Goal: Complete application form: Complete application form

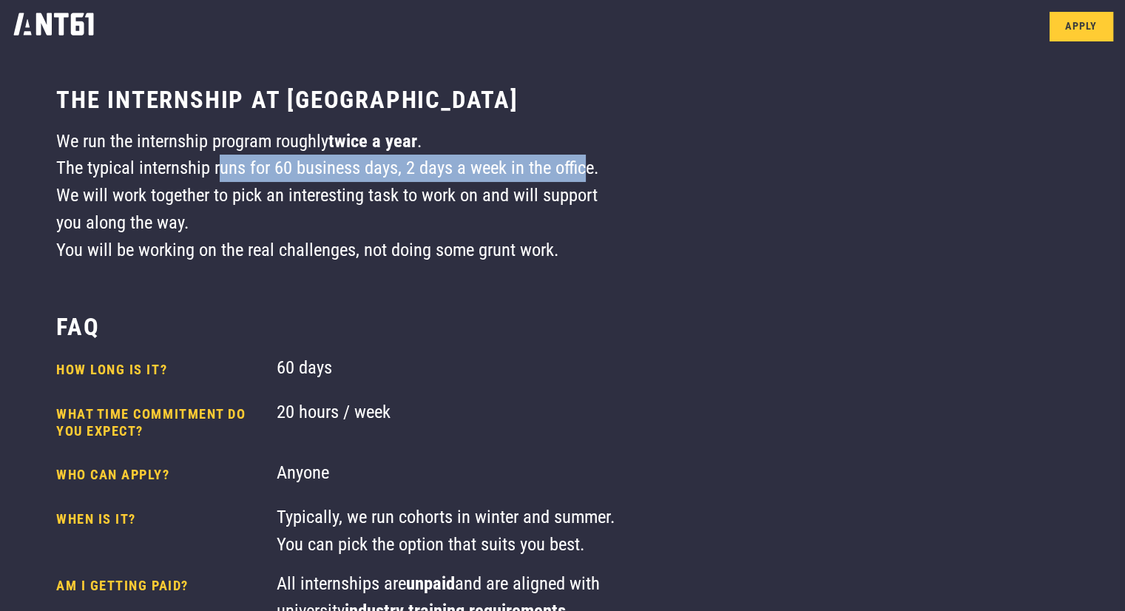
drag, startPoint x: 223, startPoint y: 175, endPoint x: 591, endPoint y: 179, distance: 368.2
click at [591, 178] on div "We run the internship program roughly twice a year . The typical internship run…" at bounding box center [339, 196] width 567 height 136
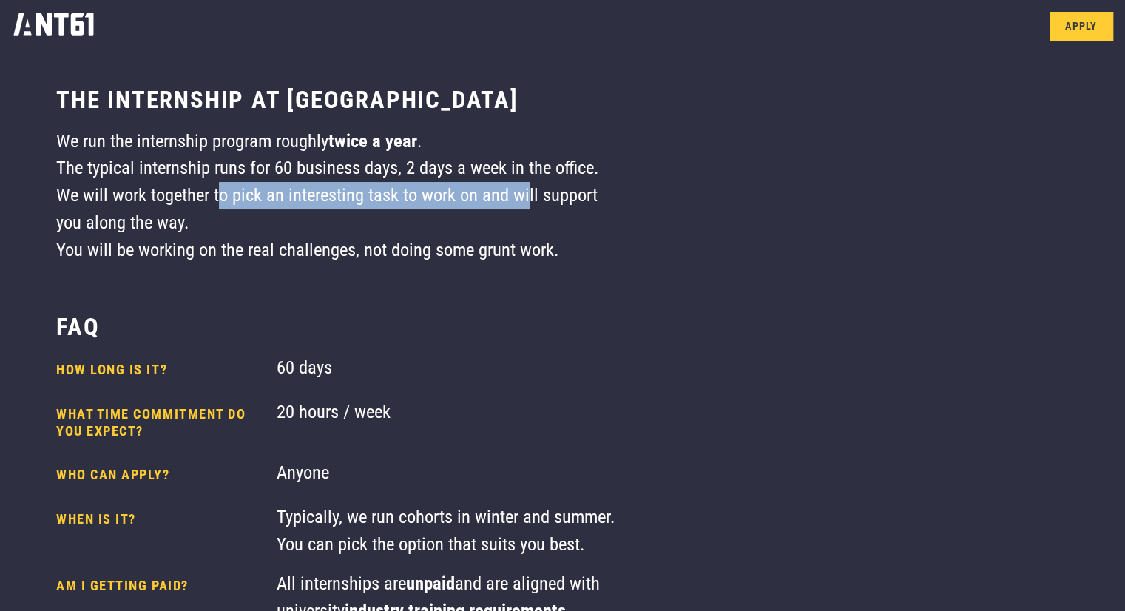
drag, startPoint x: 222, startPoint y: 202, endPoint x: 531, endPoint y: 202, distance: 309.1
click at [532, 201] on div "We run the internship program roughly twice a year . The typical internship run…" at bounding box center [339, 196] width 567 height 136
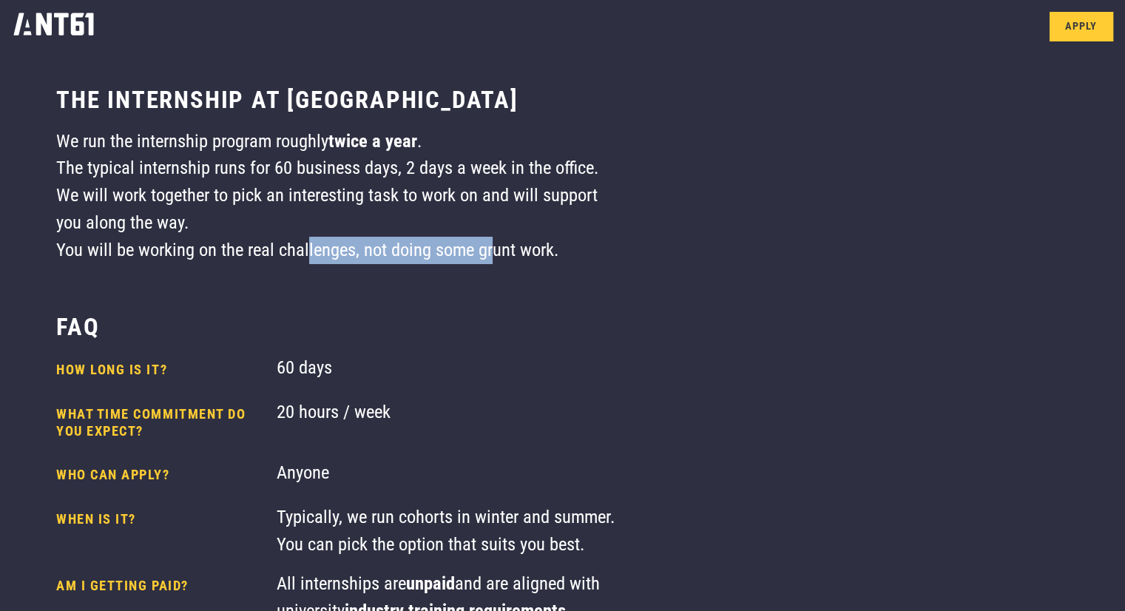
drag, startPoint x: 308, startPoint y: 243, endPoint x: 505, endPoint y: 251, distance: 196.8
click at [505, 251] on div "We run the internship program roughly twice a year . The typical internship run…" at bounding box center [339, 196] width 567 height 136
click at [509, 251] on div "We run the internship program roughly twice a year . The typical internship run…" at bounding box center [339, 196] width 567 height 136
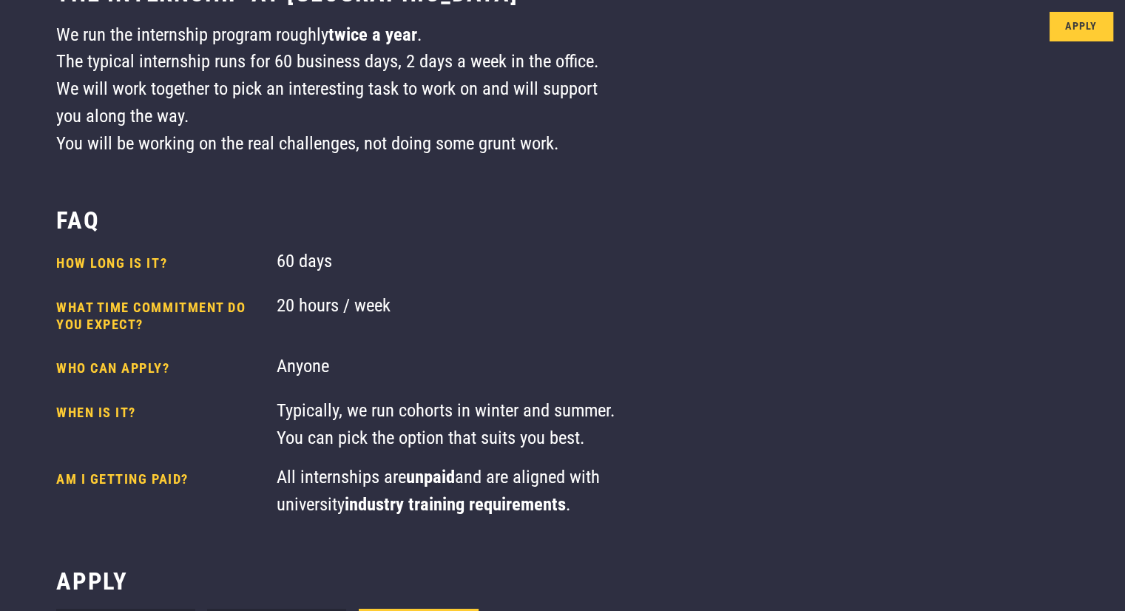
scroll to position [296, 0]
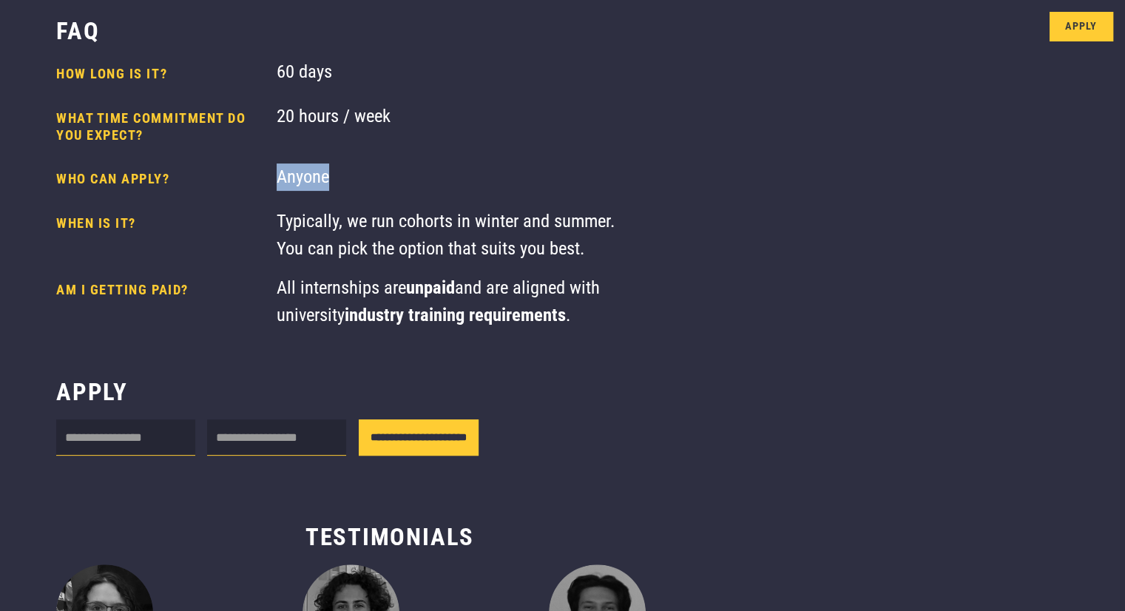
drag, startPoint x: 281, startPoint y: 185, endPoint x: 384, endPoint y: 187, distance: 103.5
click at [384, 187] on div "Anyone" at bounding box center [450, 179] width 347 height 32
click at [358, 231] on div "Typically, we run cohorts in winter and summer. You can pick the option that su…" at bounding box center [450, 235] width 347 height 55
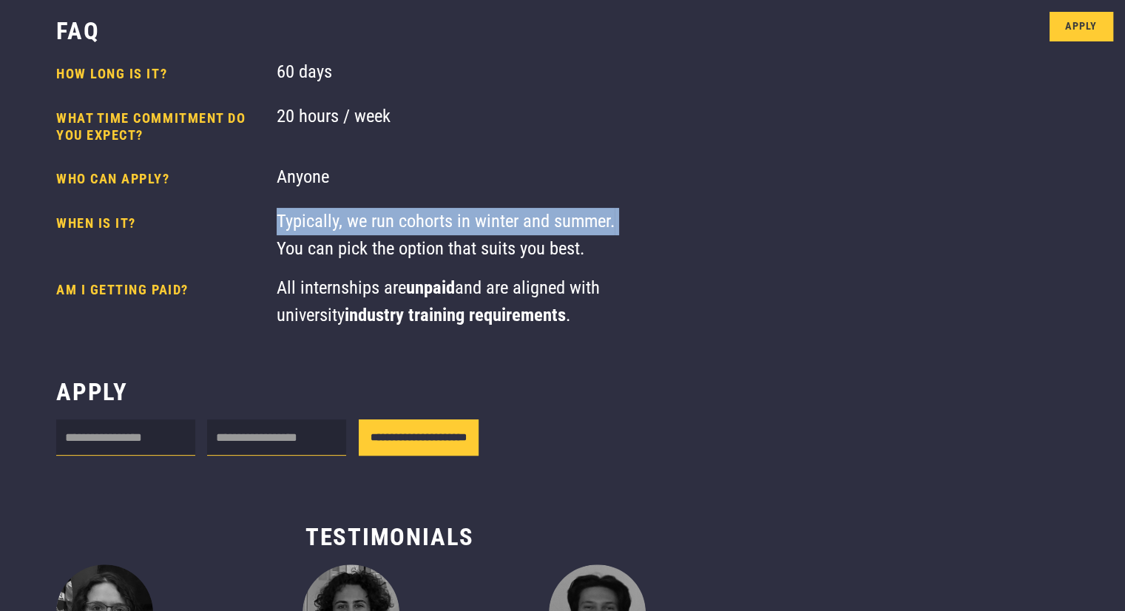
click at [358, 231] on div "Typically, we run cohorts in winter and summer. You can pick the option that su…" at bounding box center [450, 235] width 347 height 55
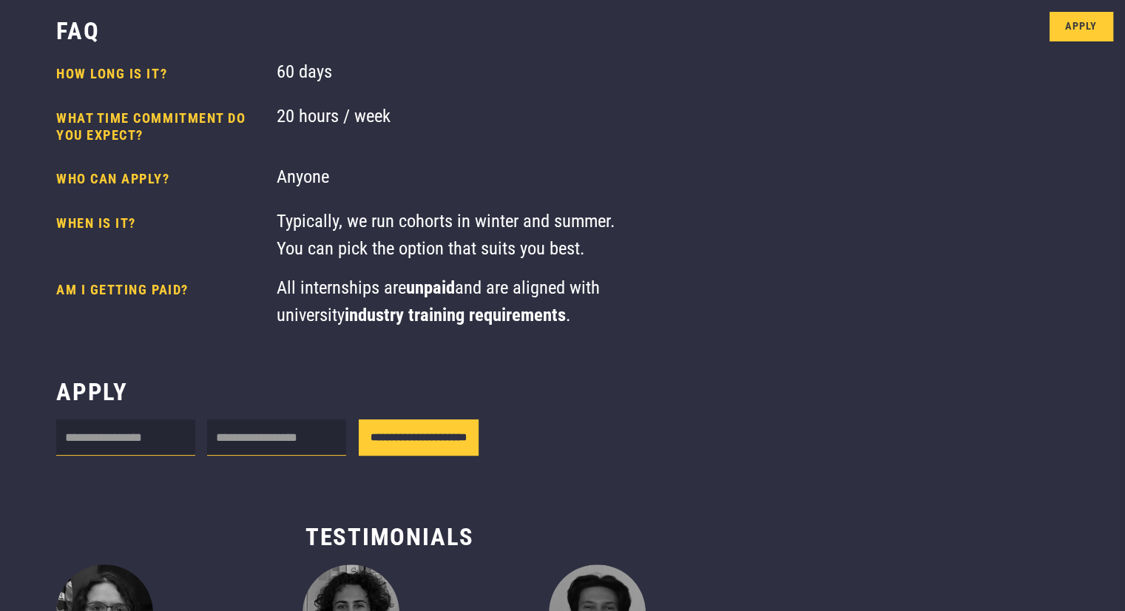
click at [365, 259] on div "Typically, we run cohorts in winter and summer. You can pick the option that su…" at bounding box center [450, 235] width 347 height 55
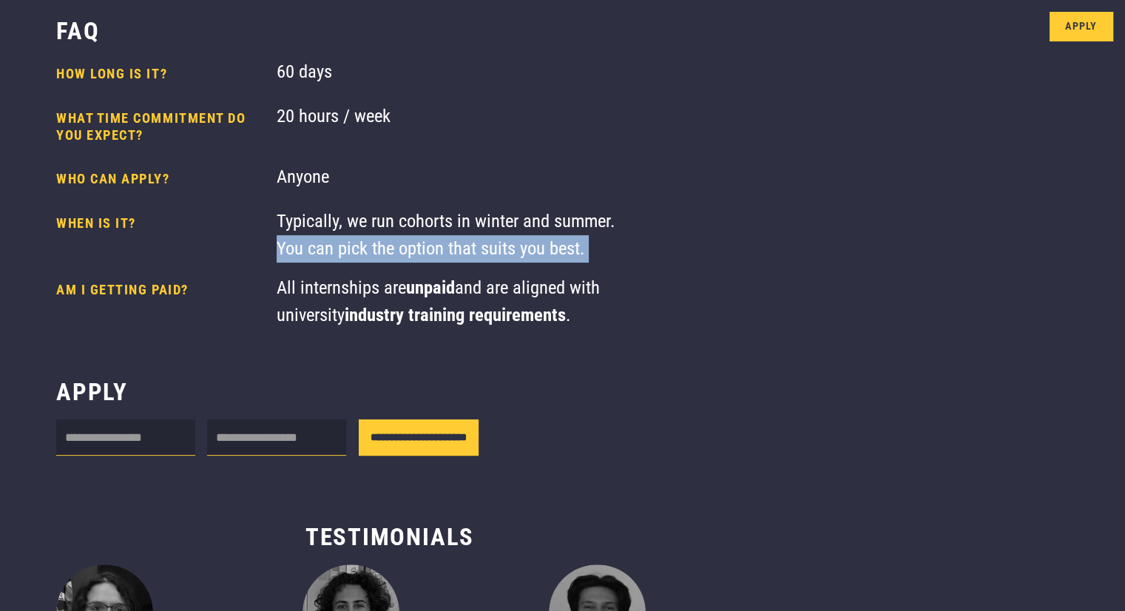
click at [365, 259] on div "Typically, we run cohorts in winter and summer. You can pick the option that su…" at bounding box center [450, 235] width 347 height 55
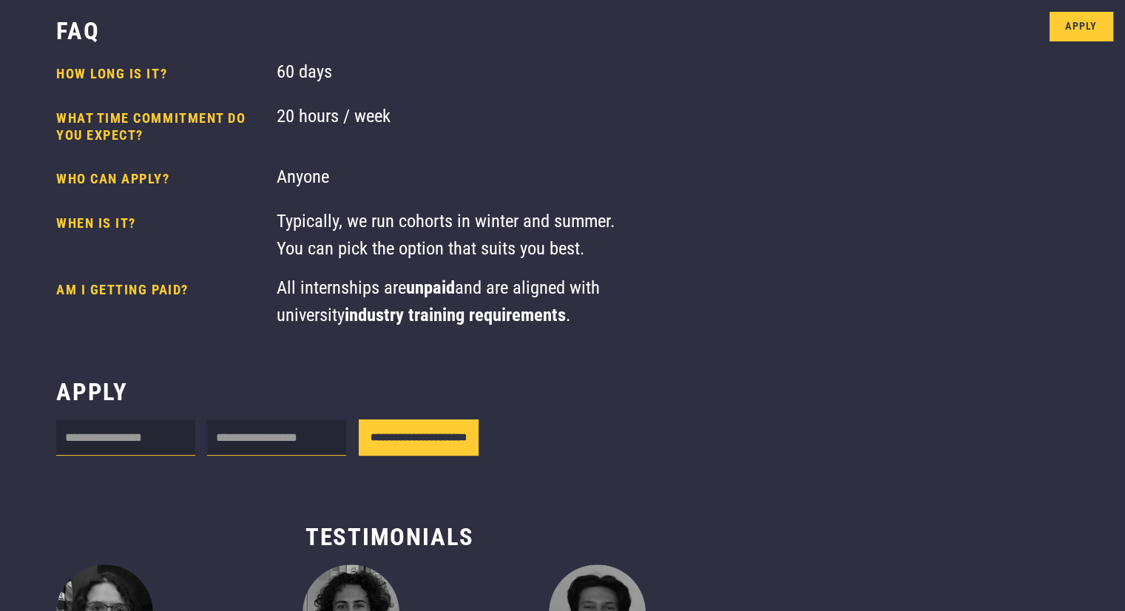
click at [367, 295] on div "All internships are unpaid and are aligned with university industry training re…" at bounding box center [450, 301] width 347 height 55
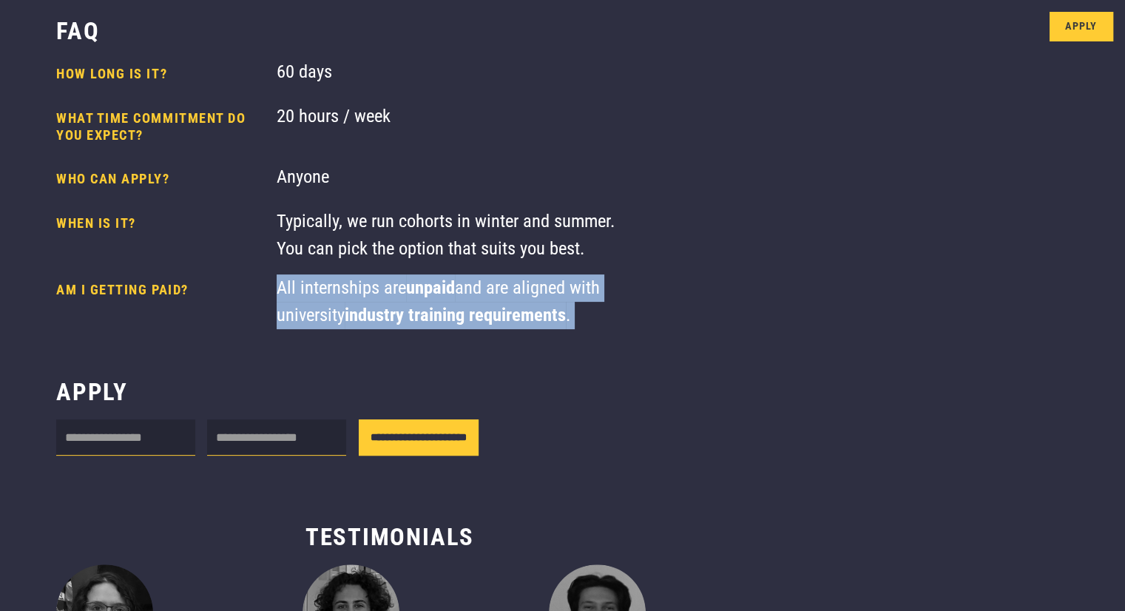
click at [367, 295] on div "All internships are unpaid and are aligned with university industry training re…" at bounding box center [450, 301] width 347 height 55
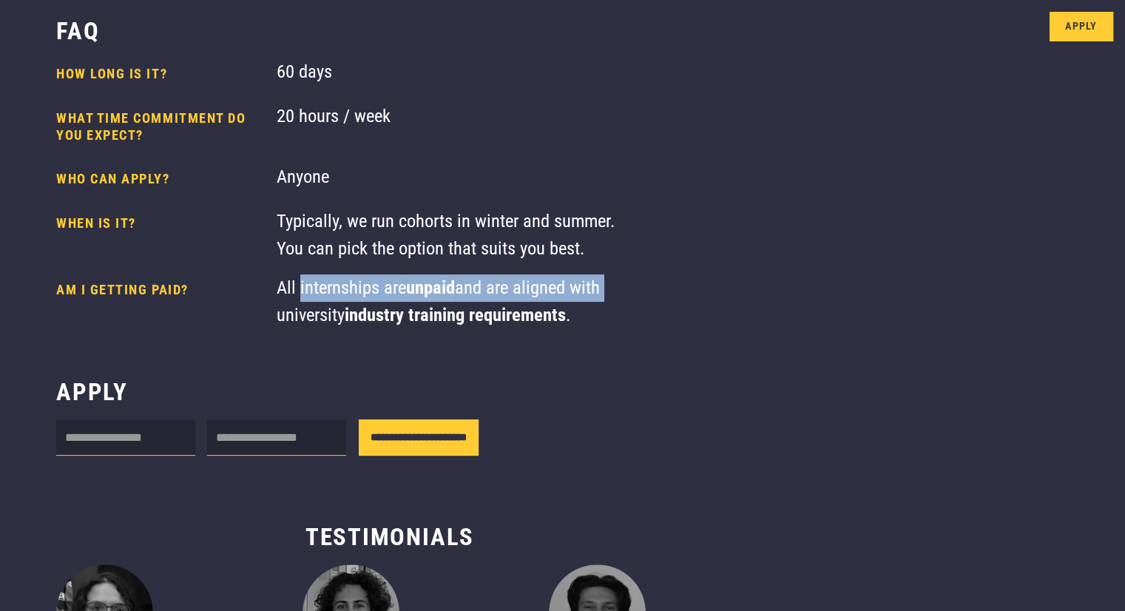
drag, startPoint x: 367, startPoint y: 295, endPoint x: 579, endPoint y: 299, distance: 212.2
click at [579, 299] on div "All internships are unpaid and are aligned with university industry training re…" at bounding box center [450, 301] width 347 height 55
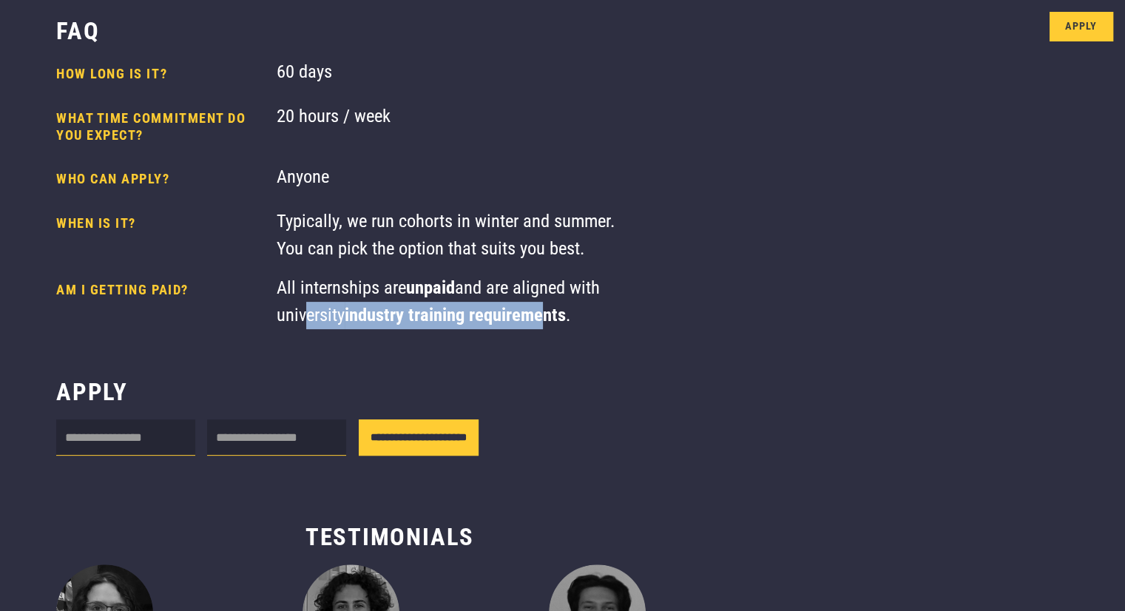
drag, startPoint x: 297, startPoint y: 319, endPoint x: 551, endPoint y: 322, distance: 253.6
click at [550, 322] on div "All internships are unpaid and are aligned with university industry training re…" at bounding box center [450, 301] width 347 height 55
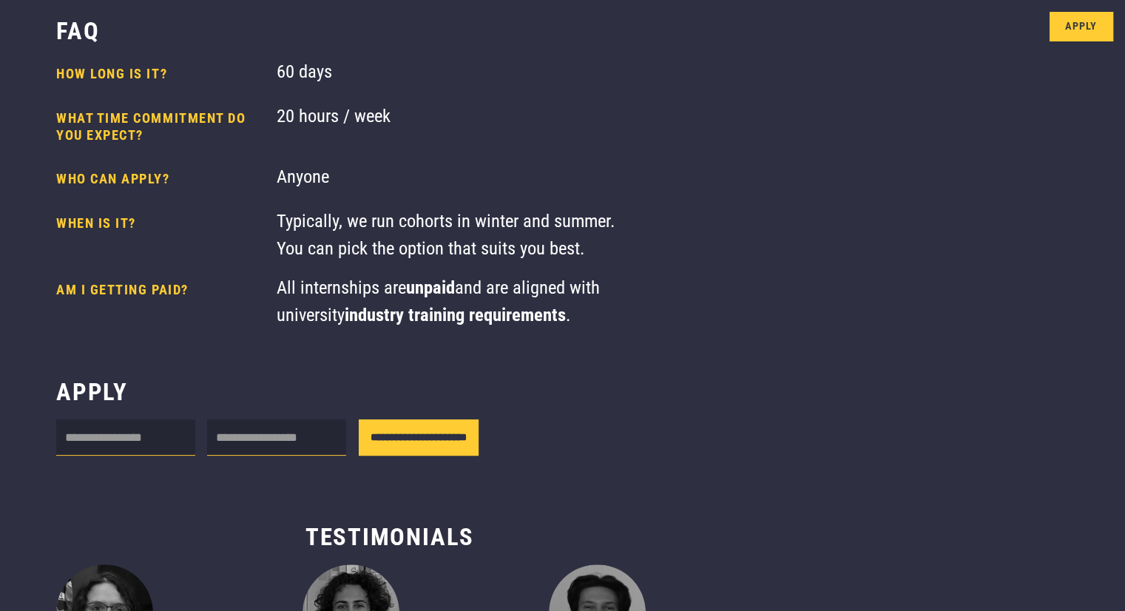
click at [556, 322] on strong "industry training requirements" at bounding box center [455, 314] width 221 height 21
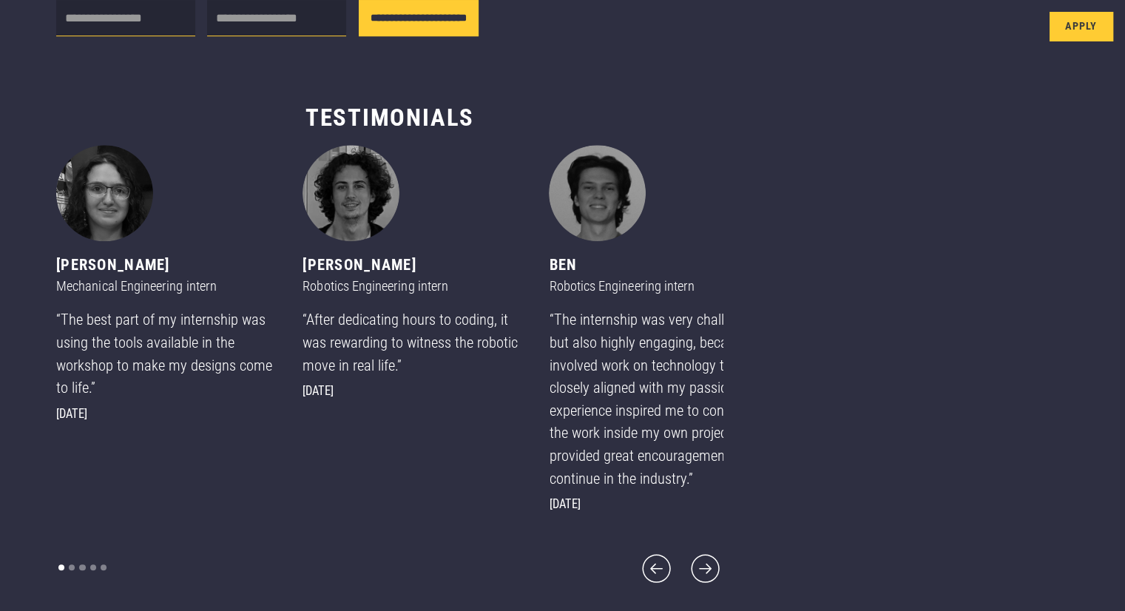
scroll to position [766, 0]
click at [687, 568] on icon "next slide" at bounding box center [705, 568] width 36 height 36
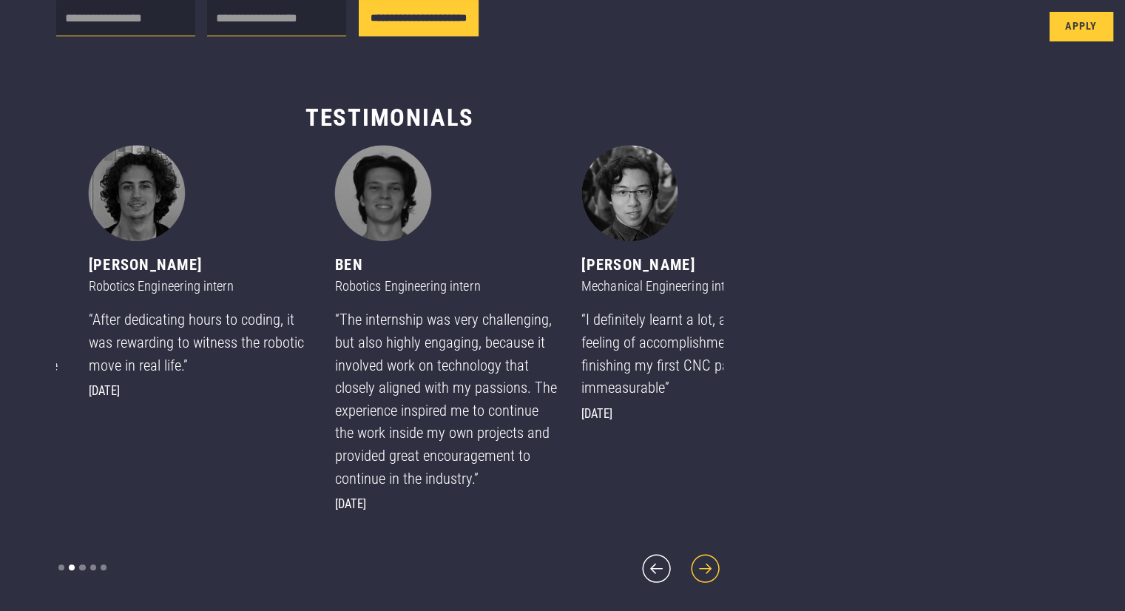
click at [687, 568] on icon "next slide" at bounding box center [705, 568] width 36 height 36
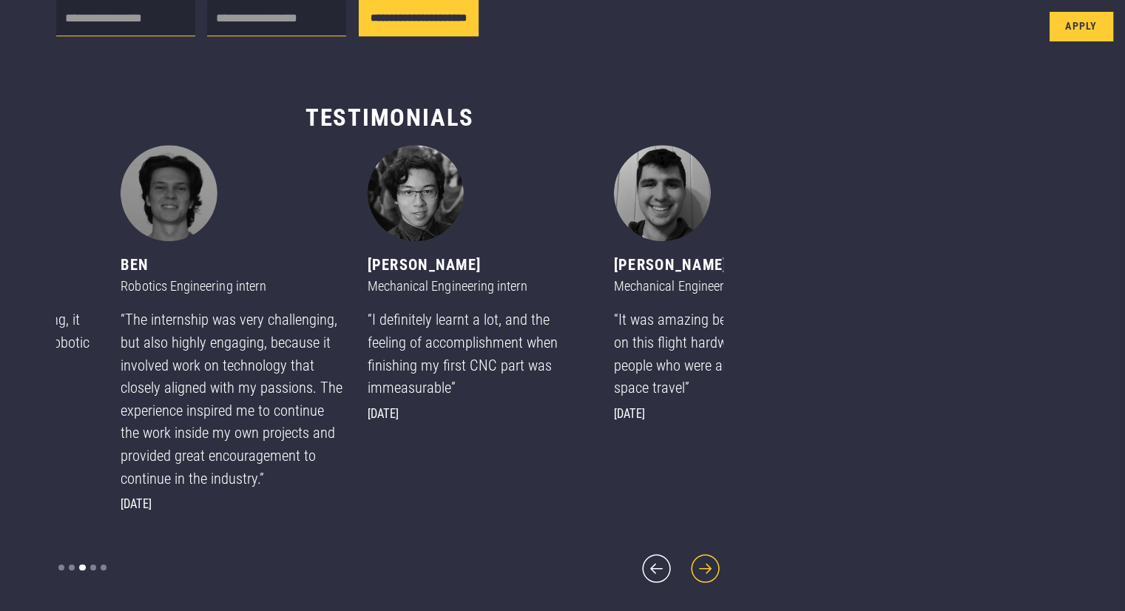
click at [687, 568] on icon "next slide" at bounding box center [705, 568] width 36 height 36
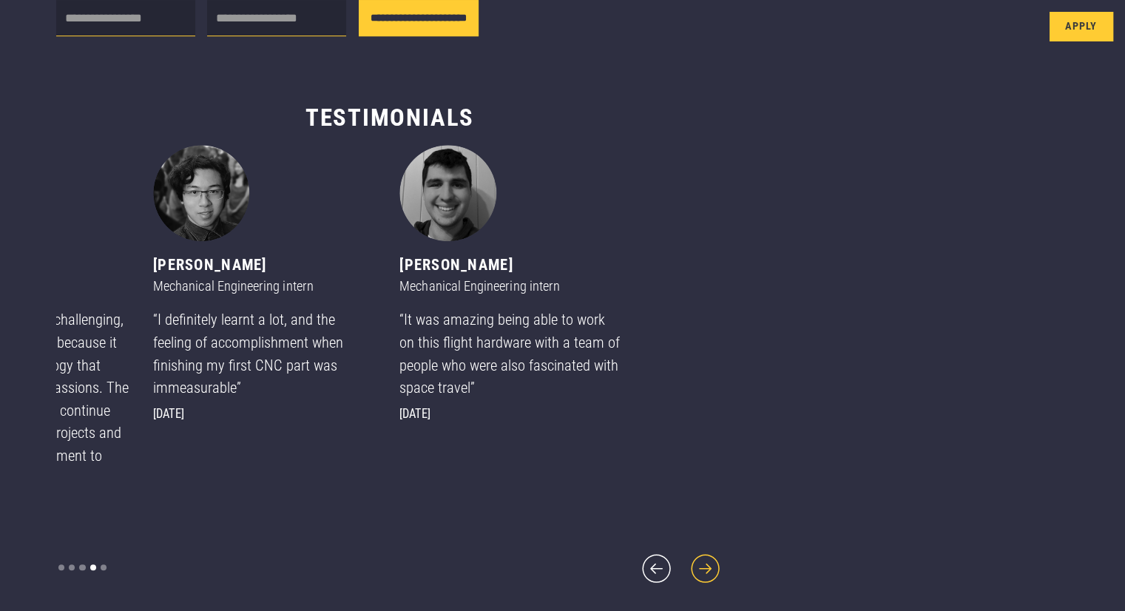
click at [687, 568] on icon "next slide" at bounding box center [705, 568] width 36 height 36
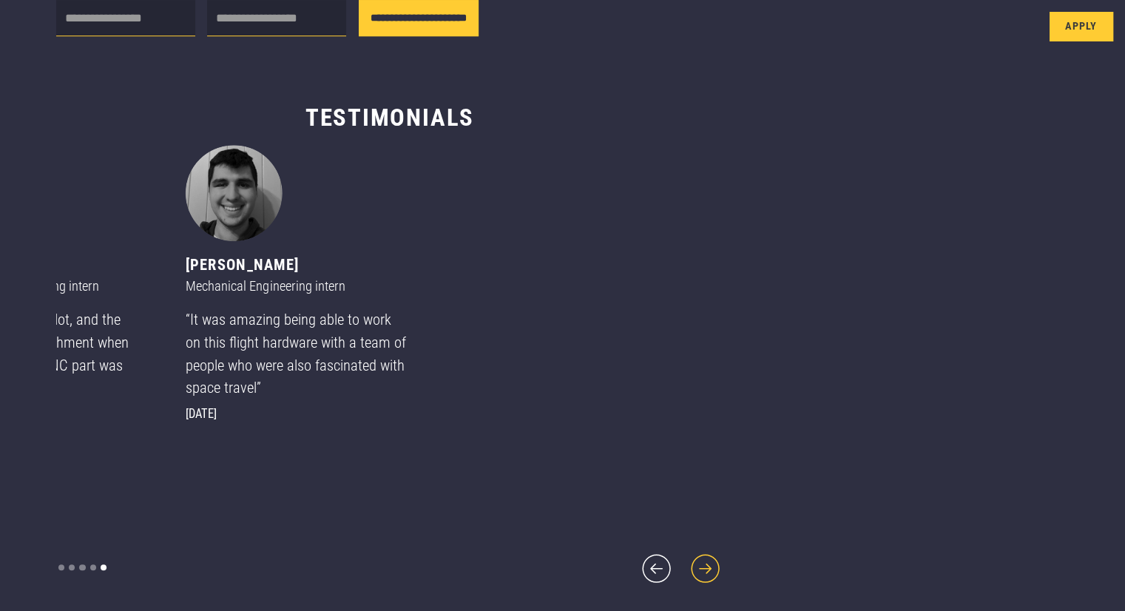
click at [687, 568] on icon "next slide" at bounding box center [705, 568] width 36 height 36
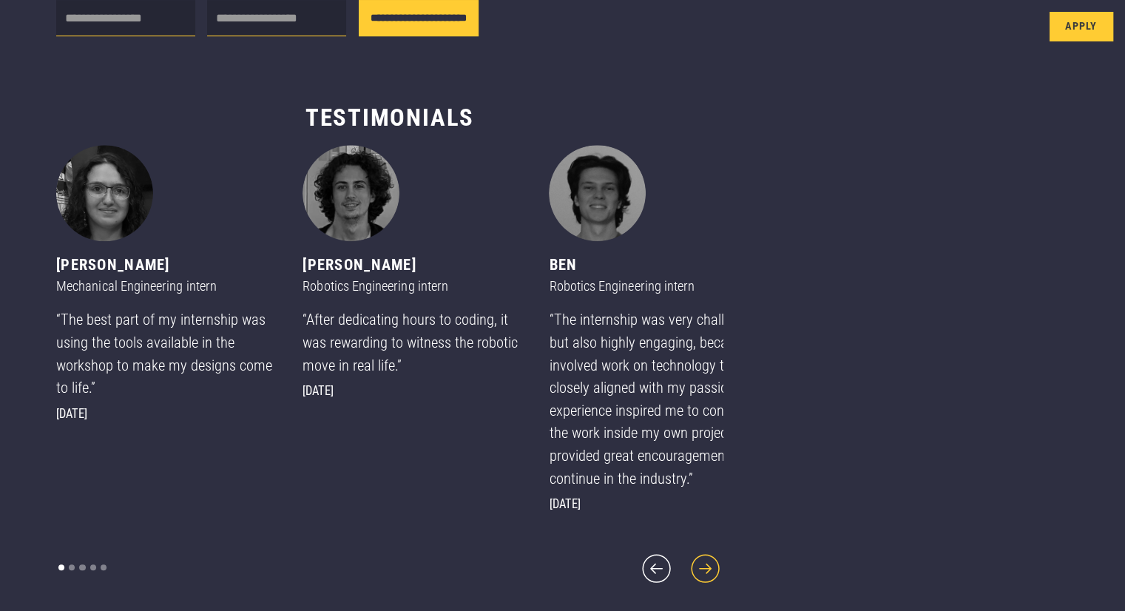
click at [687, 568] on icon "next slide" at bounding box center [705, 568] width 36 height 36
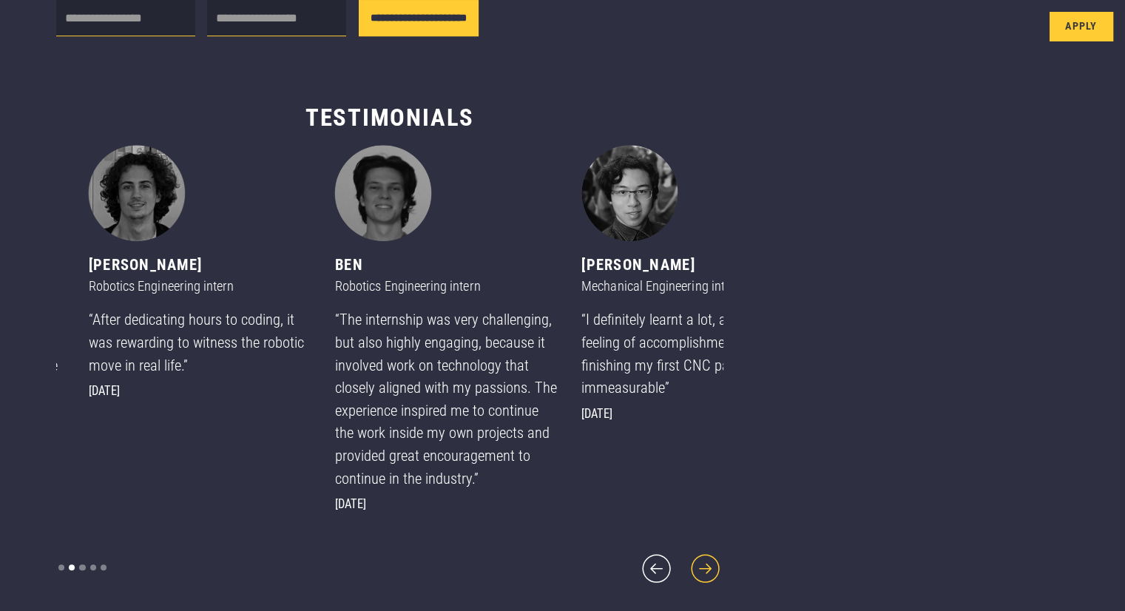
click at [687, 568] on icon "next slide" at bounding box center [705, 568] width 36 height 36
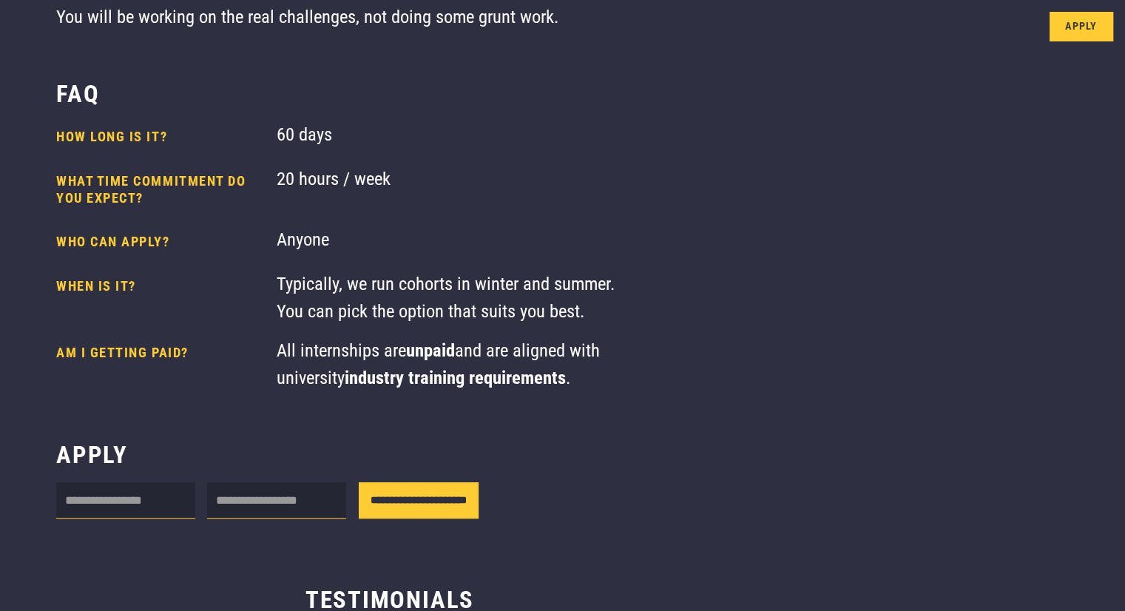
scroll to position [396, 0]
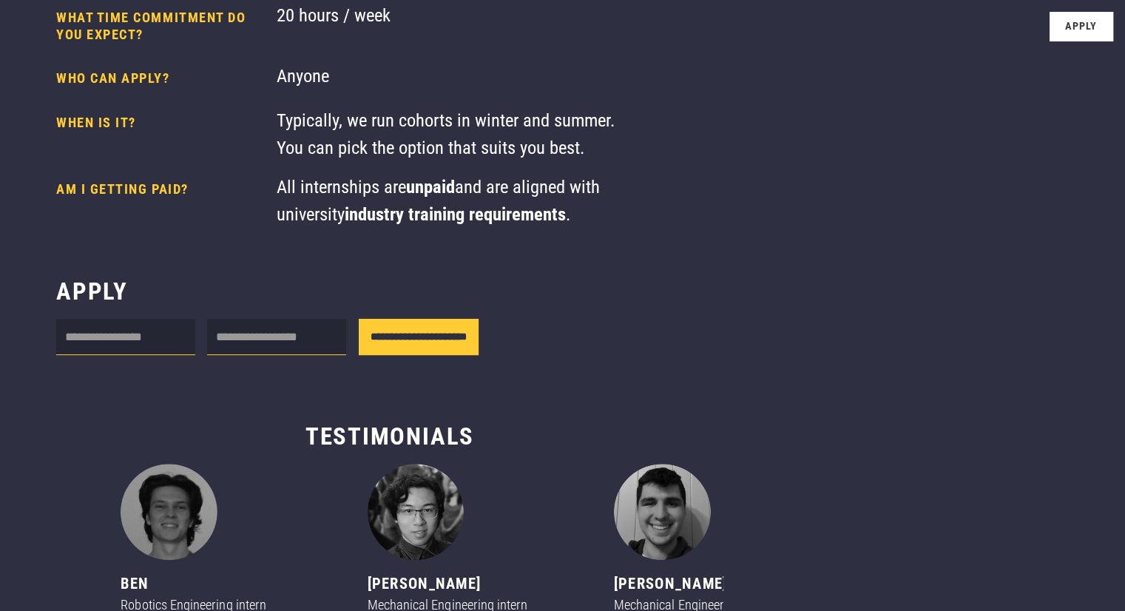
click at [1084, 17] on link "Apply" at bounding box center [1081, 27] width 64 height 30
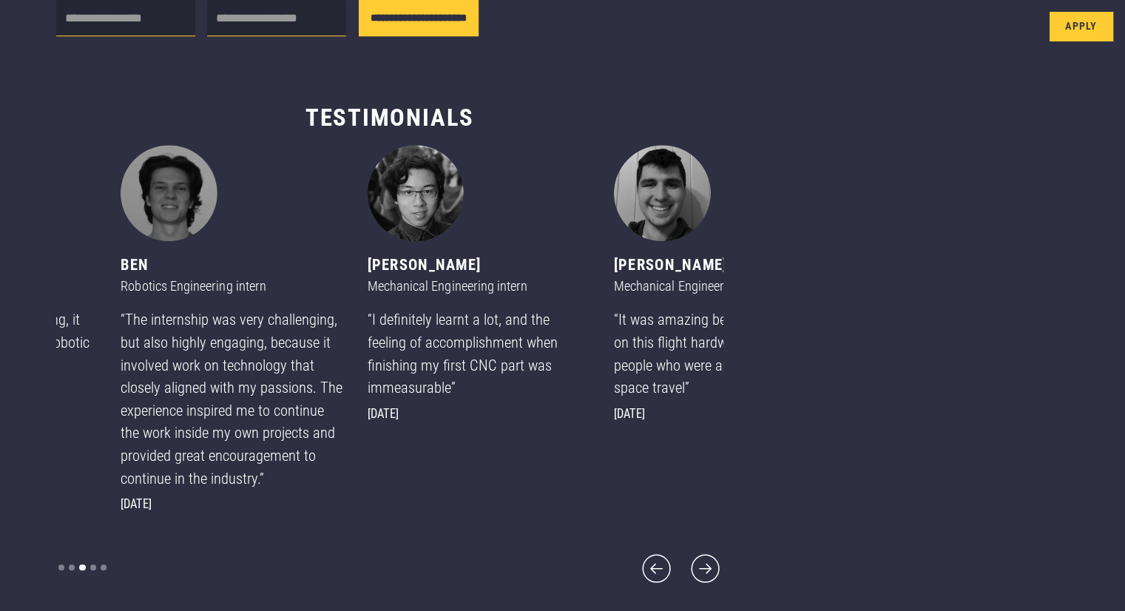
scroll to position [322, 0]
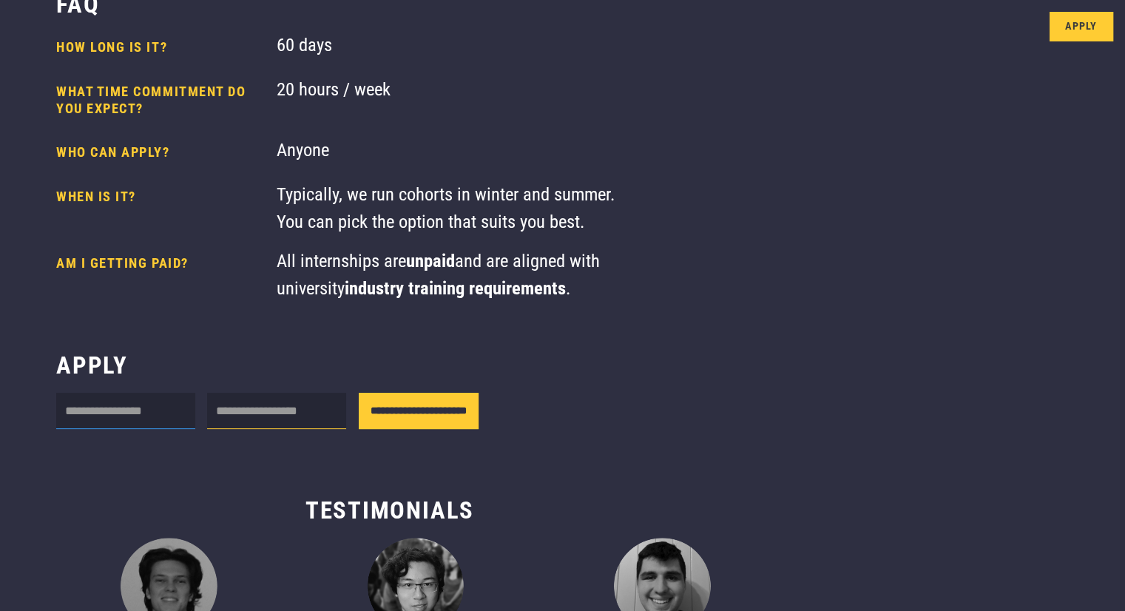
drag, startPoint x: 126, startPoint y: 421, endPoint x: 152, endPoint y: 421, distance: 26.6
click at [126, 421] on input "Internship form" at bounding box center [125, 411] width 139 height 36
click at [274, 421] on input "Internship form" at bounding box center [276, 411] width 139 height 36
click at [98, 428] on input "Internship form" at bounding box center [125, 411] width 139 height 36
type input "**********"
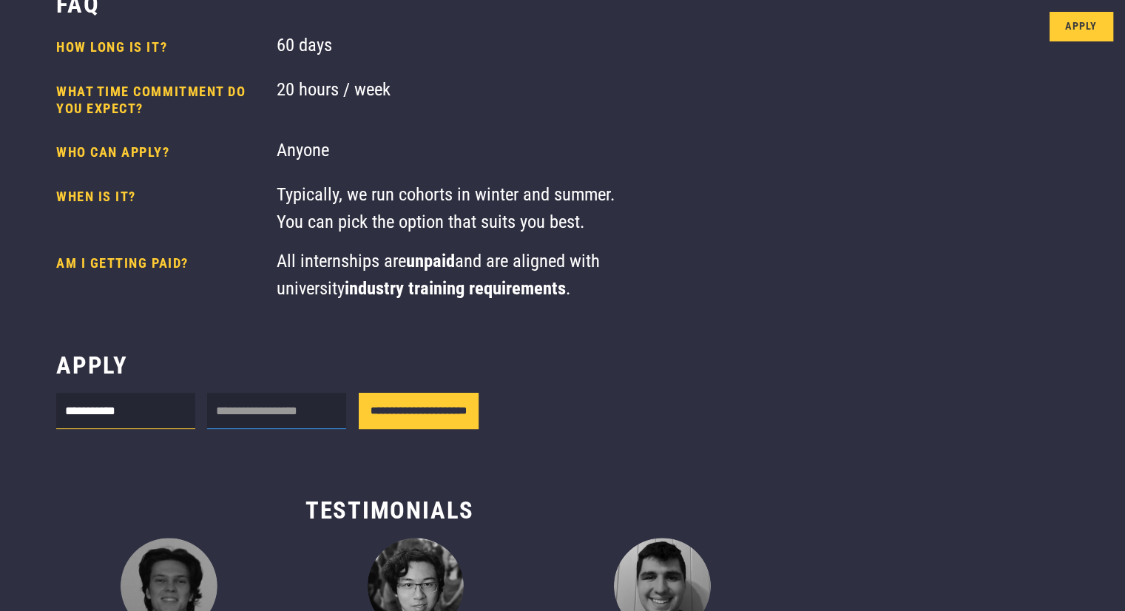
click at [279, 416] on input "Internship form" at bounding box center [276, 411] width 139 height 36
type input "**********"
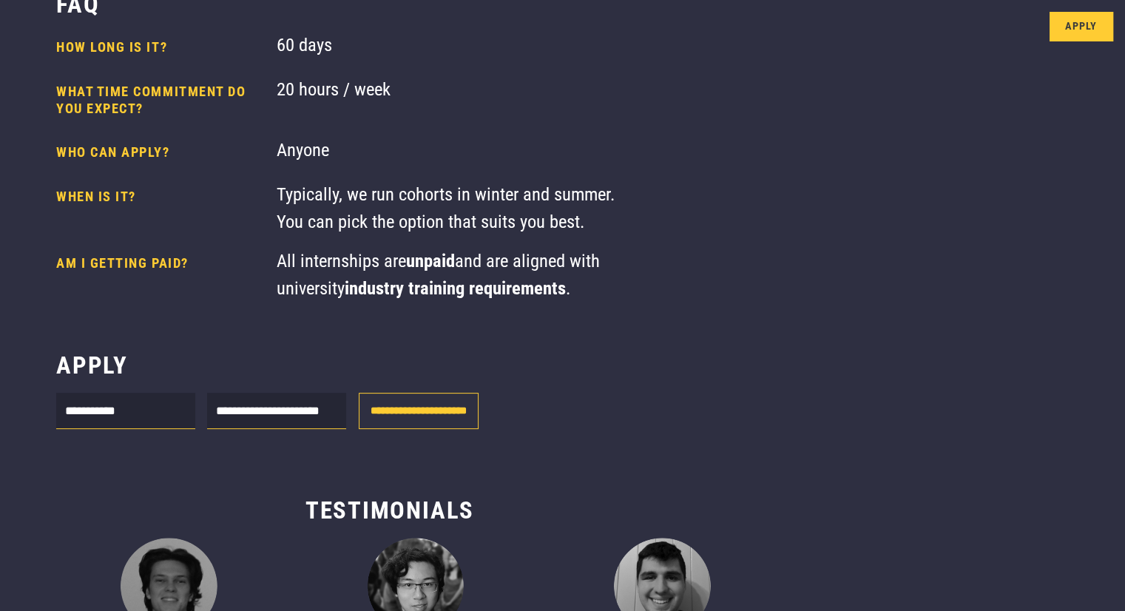
click at [434, 416] on input "**********" at bounding box center [419, 411] width 120 height 36
type input "**********"
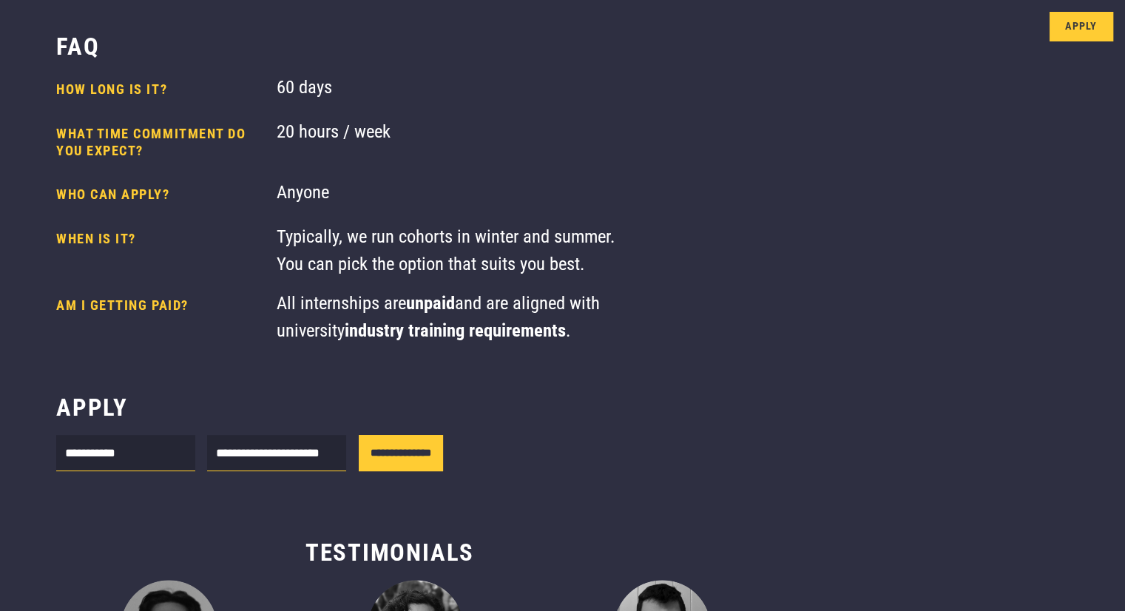
scroll to position [370, 0]
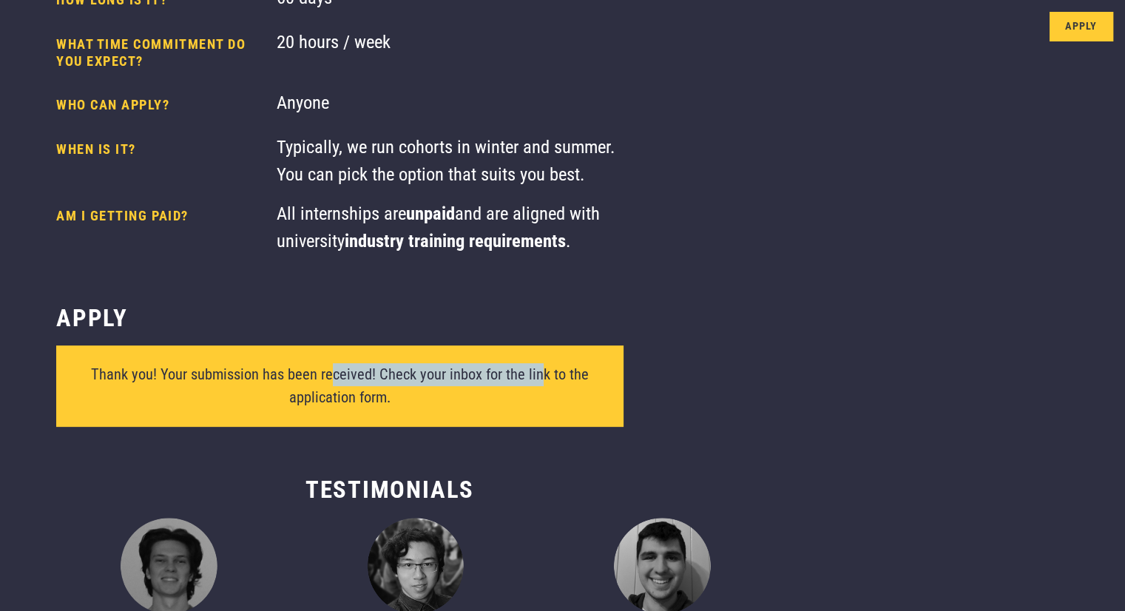
drag, startPoint x: 373, startPoint y: 379, endPoint x: 546, endPoint y: 382, distance: 173.8
click at [546, 382] on div "Thank you! Your submission has been received! Check your inbox for the link to …" at bounding box center [340, 385] width 531 height 45
click at [550, 383] on div "Thank you! Your submission has been received! Check your inbox for the link to …" at bounding box center [340, 385] width 531 height 45
